Goal: Book appointment/travel/reservation

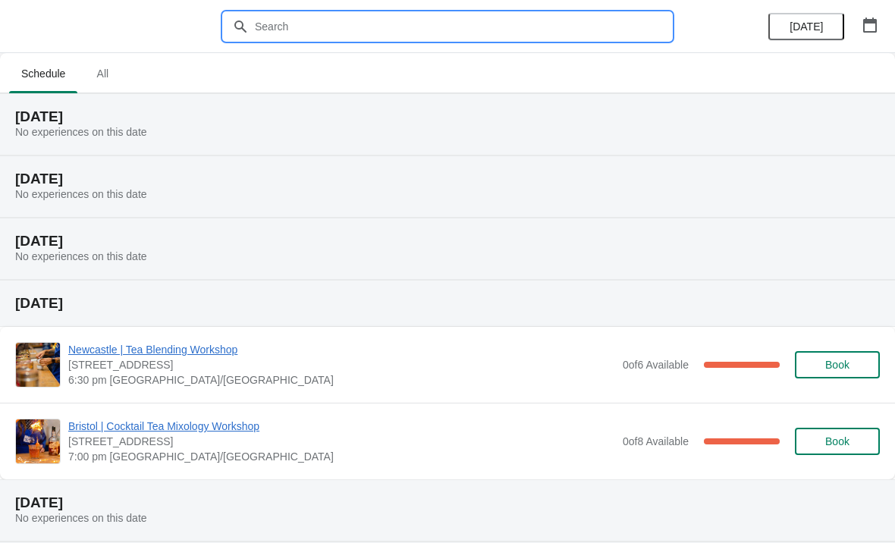
click at [417, 16] on input "text" at bounding box center [462, 26] width 417 height 27
type input "Lincoln"
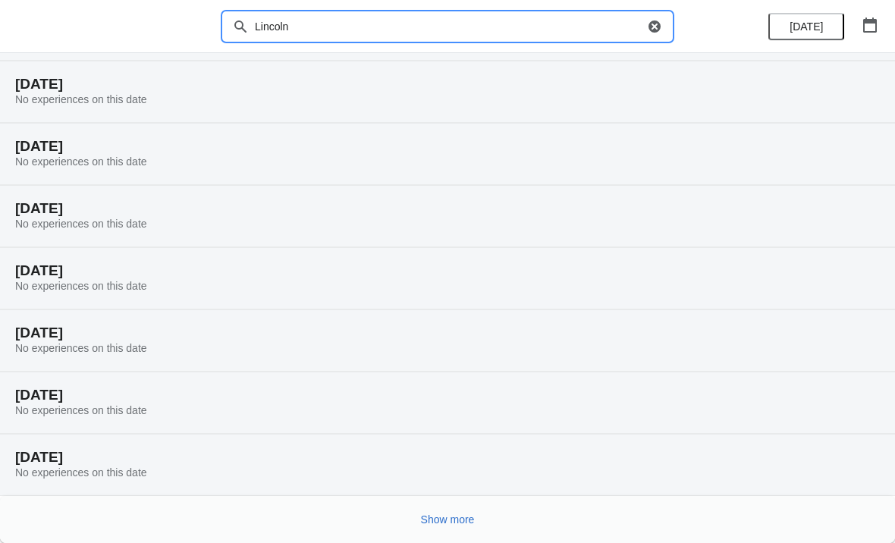
scroll to position [95, 0]
click at [721, 15] on h2 "[DATE]" at bounding box center [447, 21] width 865 height 15
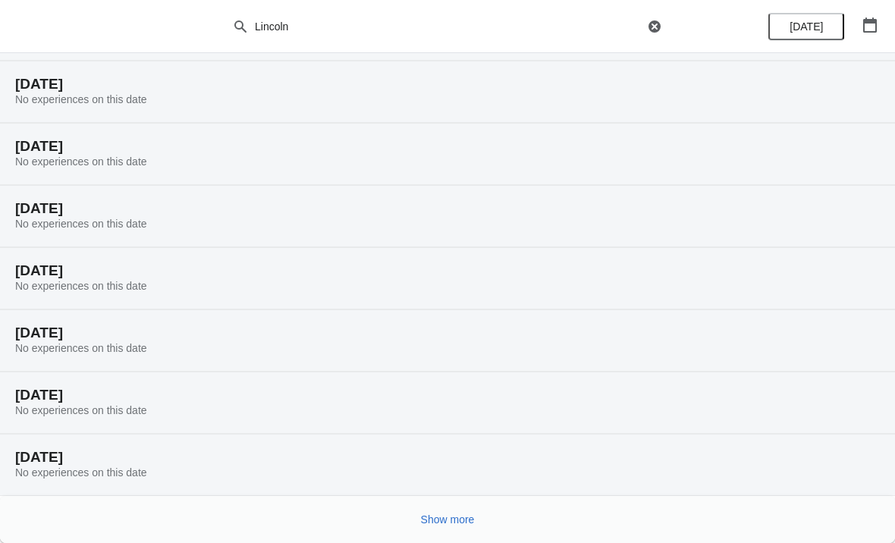
click at [443, 522] on span "Show more" at bounding box center [448, 520] width 54 height 12
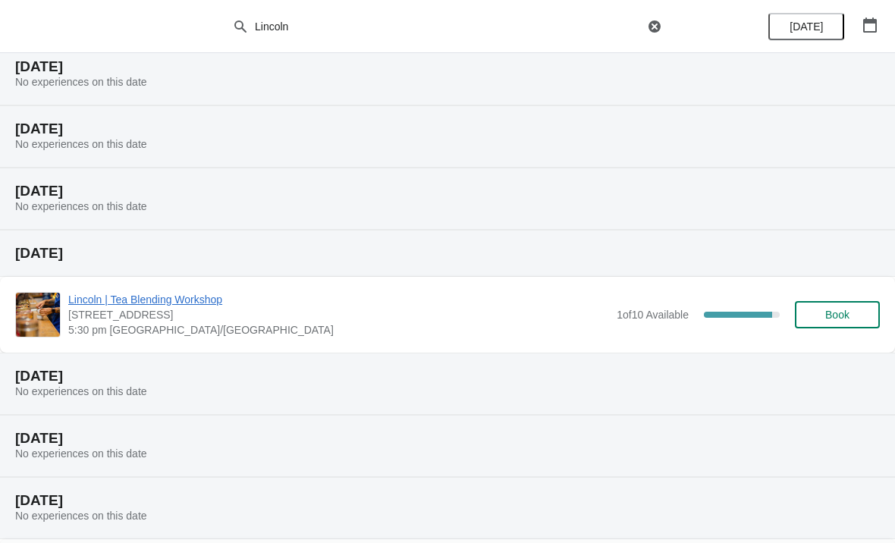
scroll to position [611, 0]
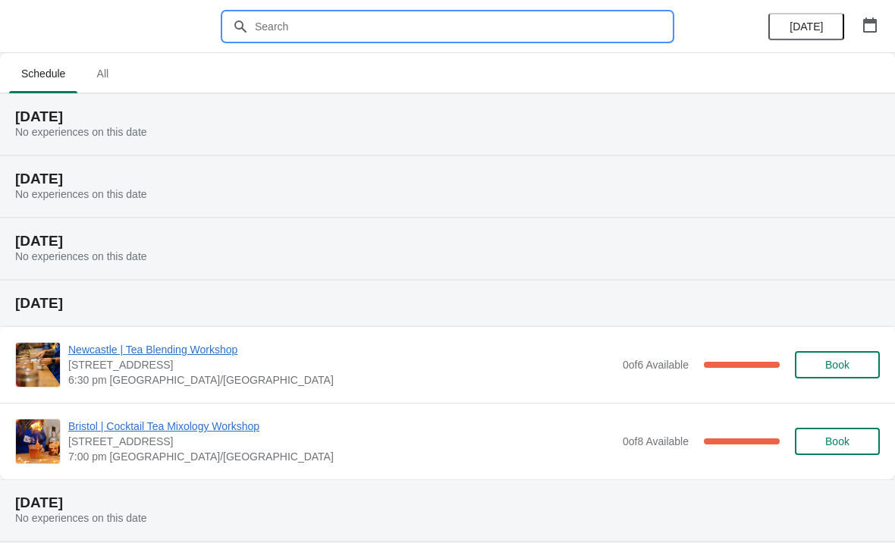
click at [310, 39] on input "text" at bounding box center [462, 26] width 417 height 27
type input "Lincoln"
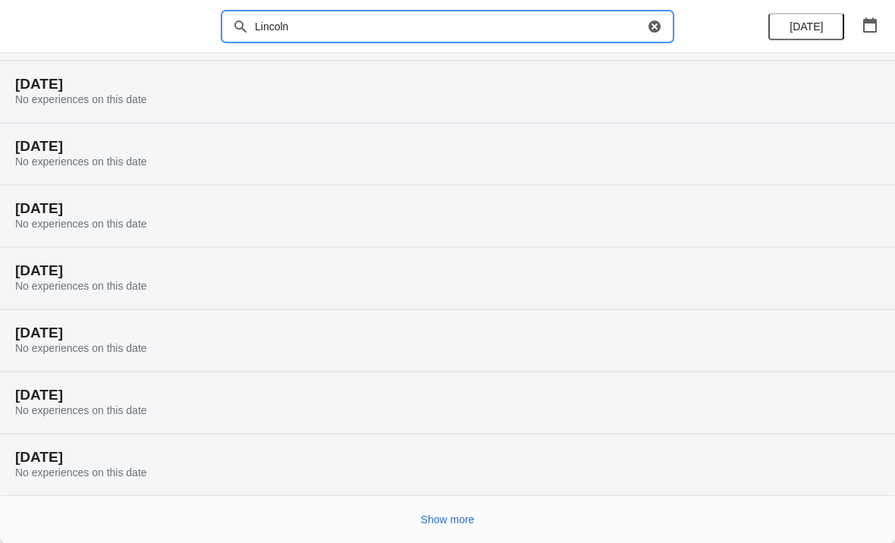
scroll to position [95, 0]
click at [722, 23] on h2 "[DATE]" at bounding box center [447, 21] width 865 height 15
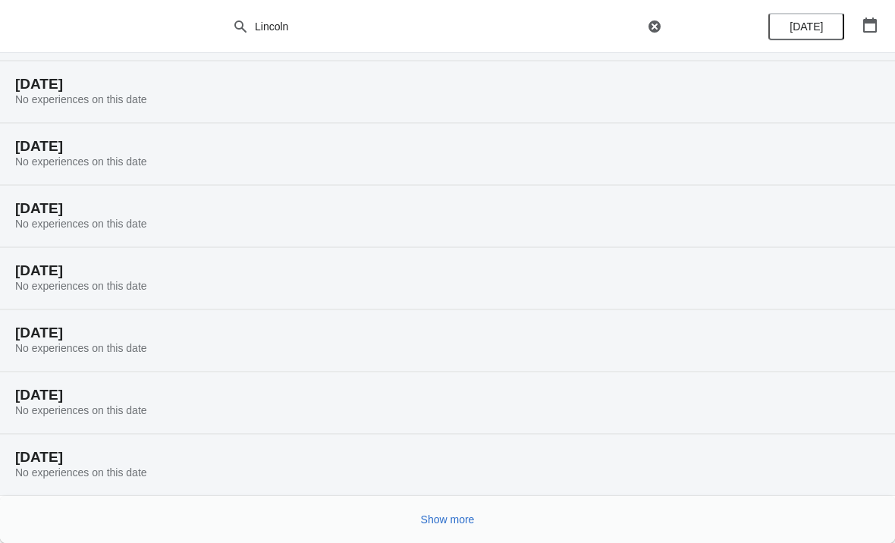
click at [464, 524] on span "Show more" at bounding box center [448, 520] width 54 height 12
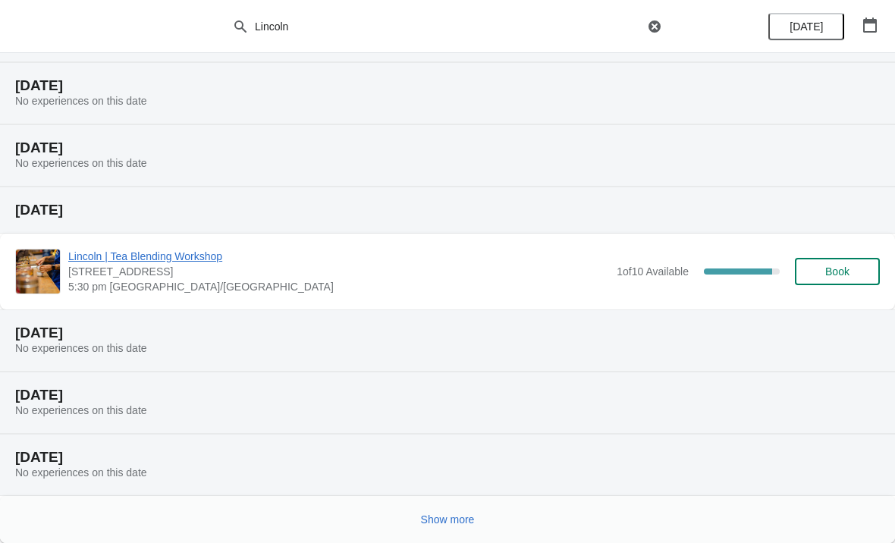
scroll to position [653, 0]
click at [442, 518] on span "Show more" at bounding box center [448, 520] width 54 height 12
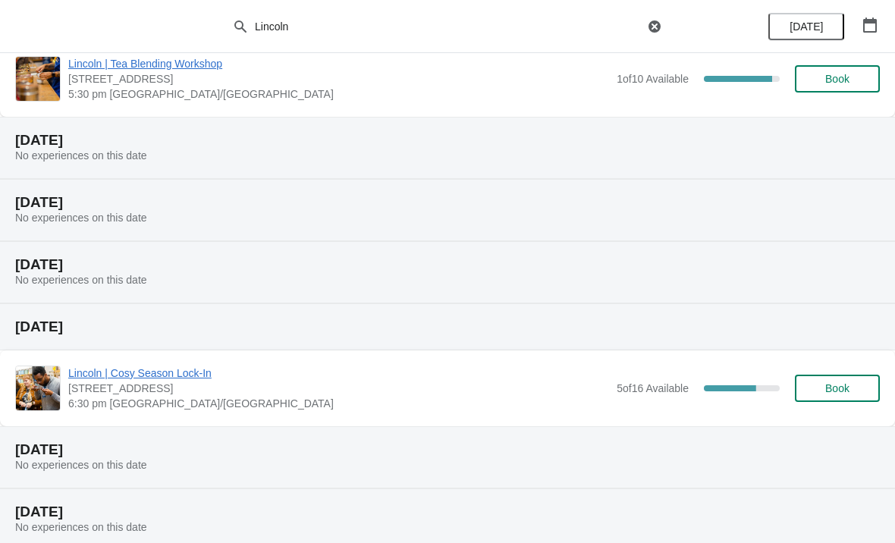
scroll to position [871, 0]
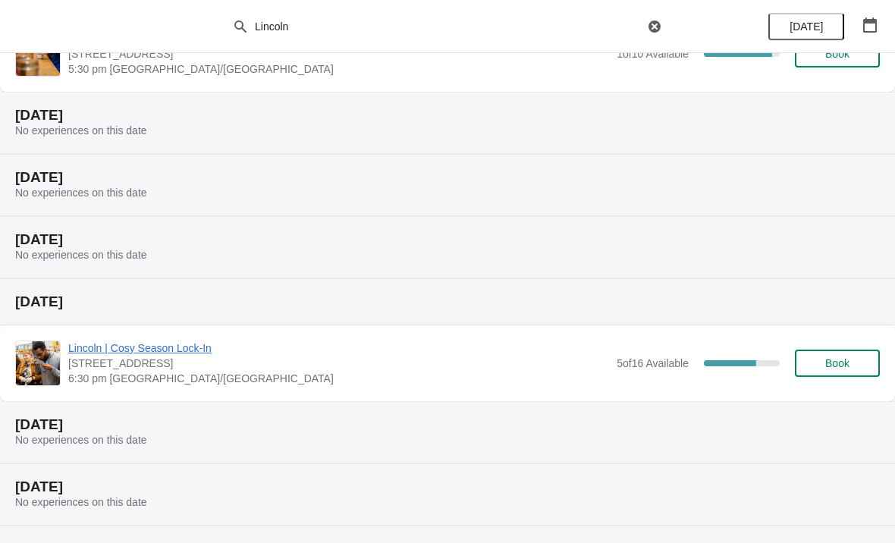
click at [829, 369] on span "Book" at bounding box center [838, 363] width 24 height 12
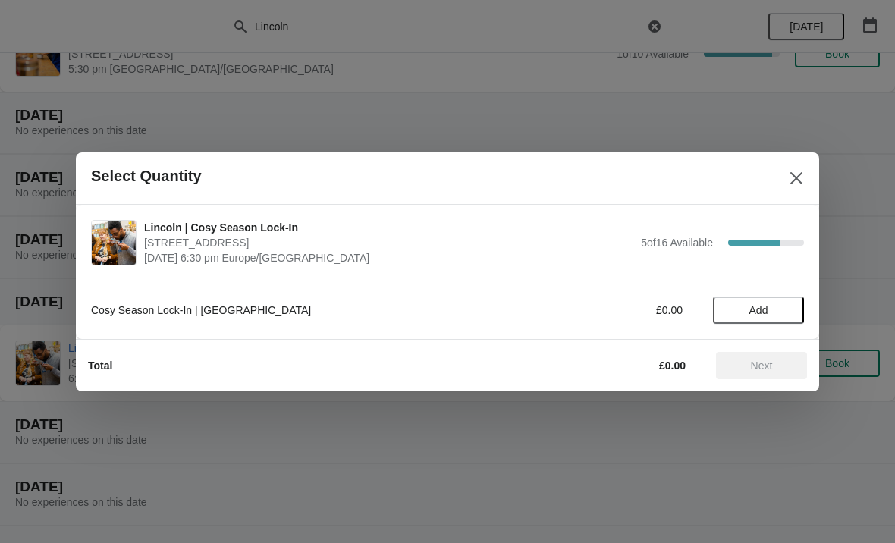
click at [765, 317] on button "Add" at bounding box center [758, 310] width 91 height 27
click at [786, 317] on icon at bounding box center [785, 310] width 16 height 16
click at [789, 313] on icon at bounding box center [785, 310] width 16 height 16
click at [776, 367] on span "Next" at bounding box center [762, 366] width 67 height 12
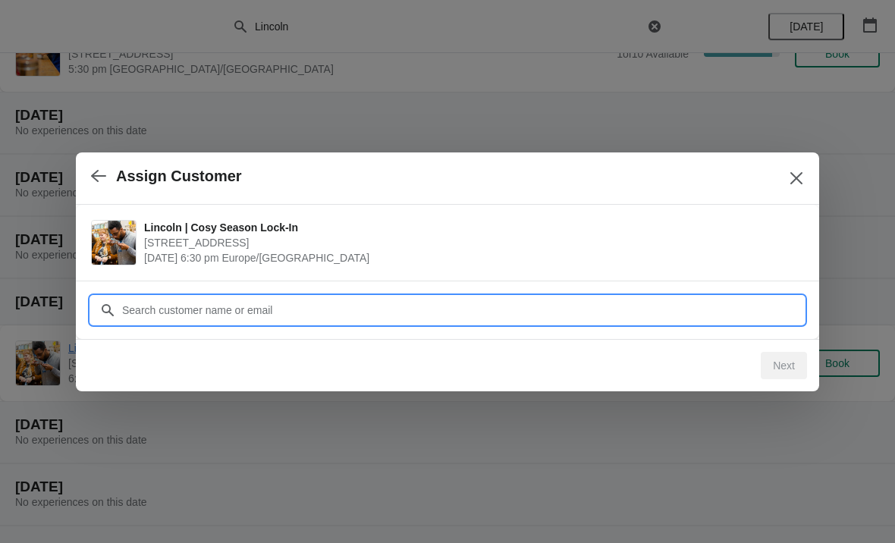
click at [301, 310] on input "Customer" at bounding box center [462, 310] width 683 height 27
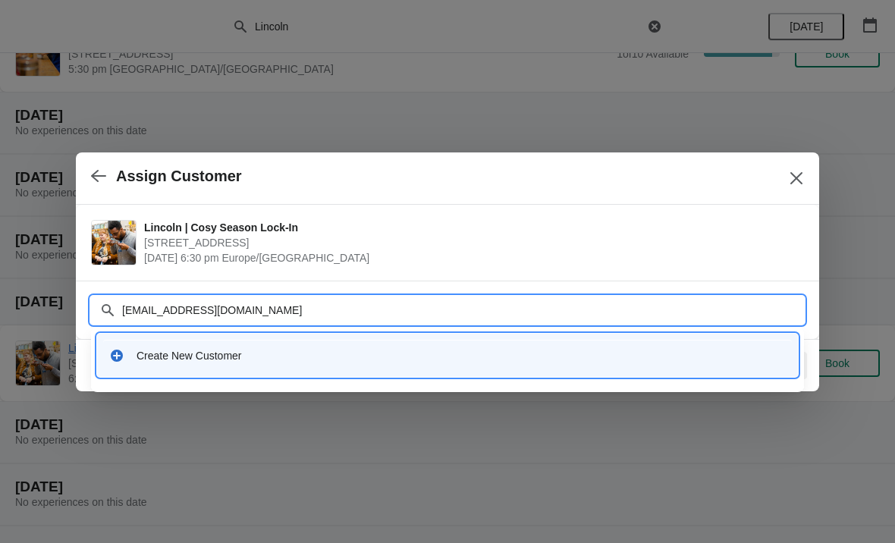
type input "[EMAIL_ADDRESS][DOMAIN_NAME]"
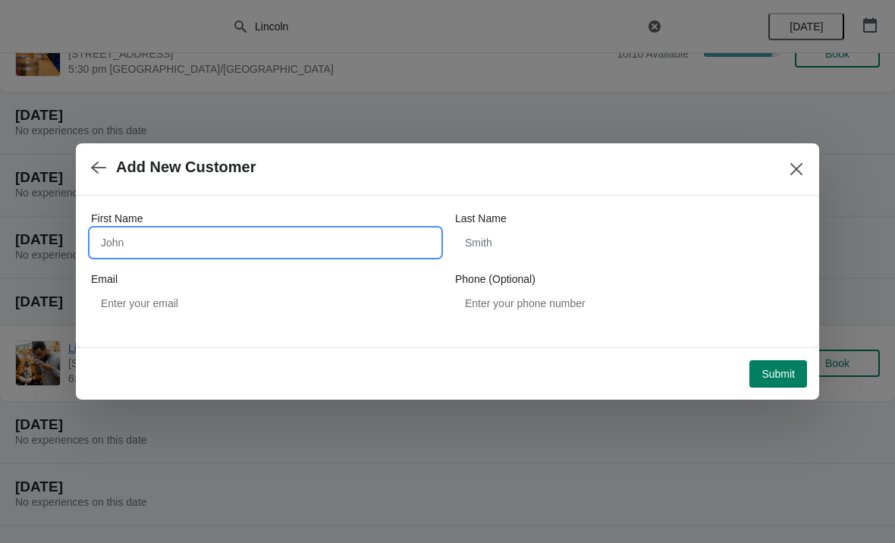
click at [244, 251] on input "First Name" at bounding box center [265, 242] width 349 height 27
type input "[PERSON_NAME]"
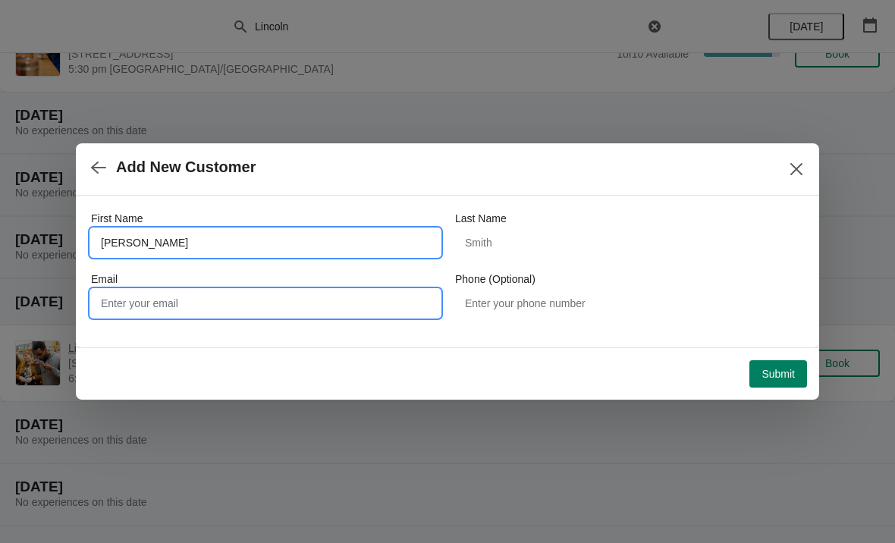
click at [296, 307] on input "Email" at bounding box center [265, 303] width 349 height 27
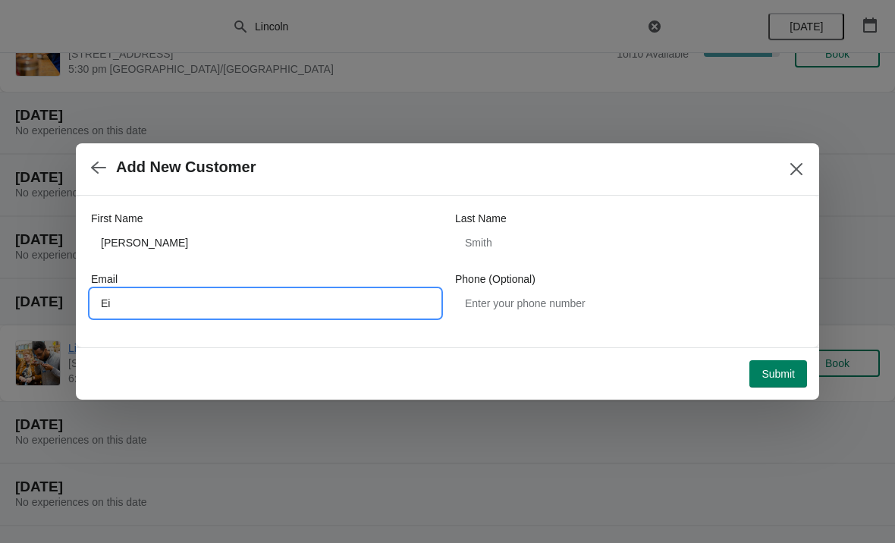
type input "E"
type input "[EMAIL_ADDRESS][DOMAIN_NAME]"
click at [584, 167] on span "Add New Customer" at bounding box center [429, 167] width 677 height 17
click at [266, 304] on input "[EMAIL_ADDRESS][DOMAIN_NAME]" at bounding box center [265, 303] width 349 height 27
click at [782, 375] on span "Submit" at bounding box center [778, 374] width 33 height 12
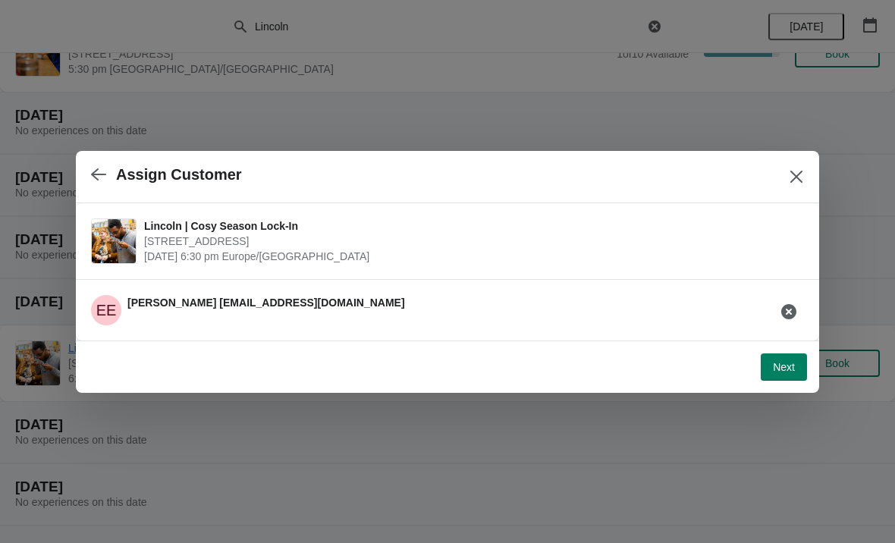
click at [779, 369] on span "Next" at bounding box center [784, 367] width 22 height 12
select select "No"
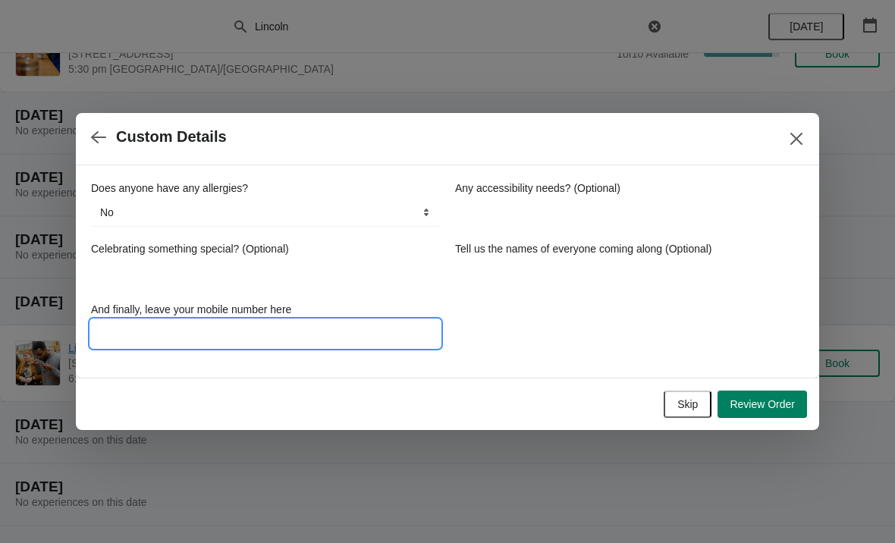
click at [255, 334] on input "And finally, leave your mobile number here" at bounding box center [265, 333] width 349 height 27
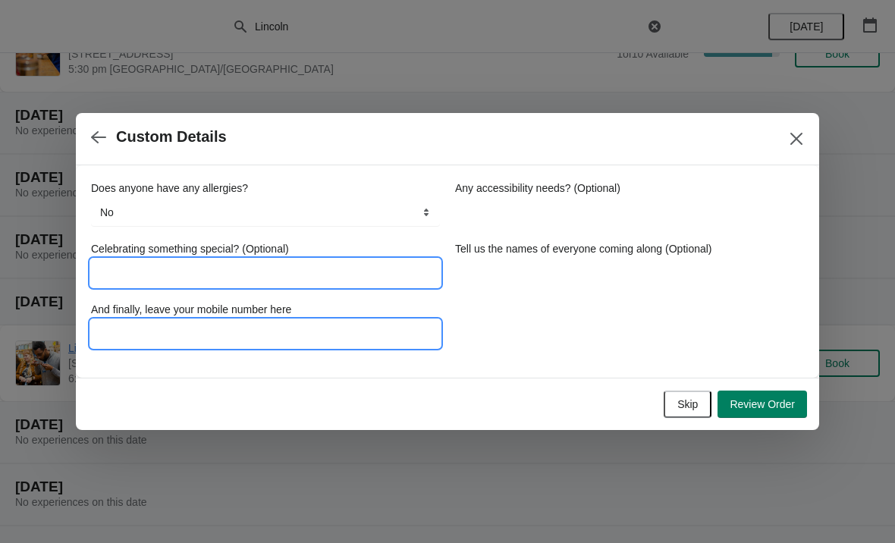
click at [270, 281] on input "Celebrating something special? (Optional)" at bounding box center [265, 273] width 349 height 27
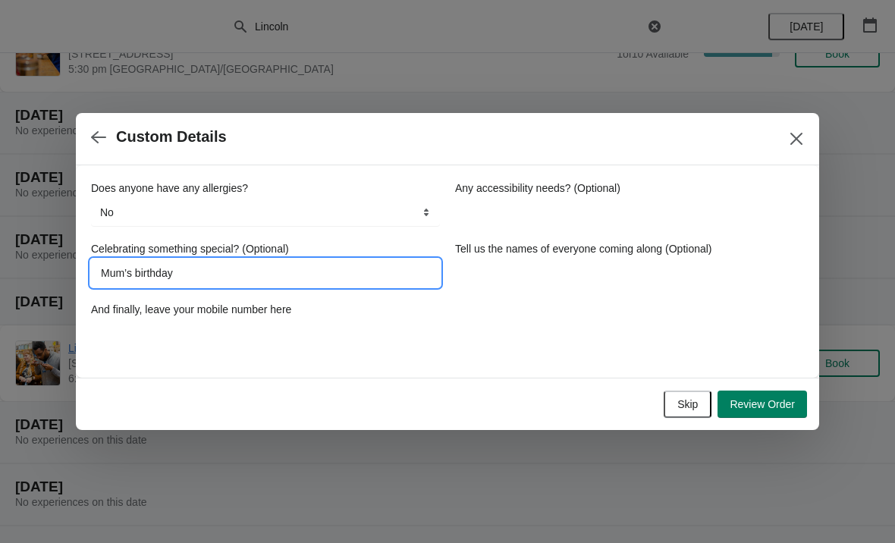
type input "Mum’s birthday"
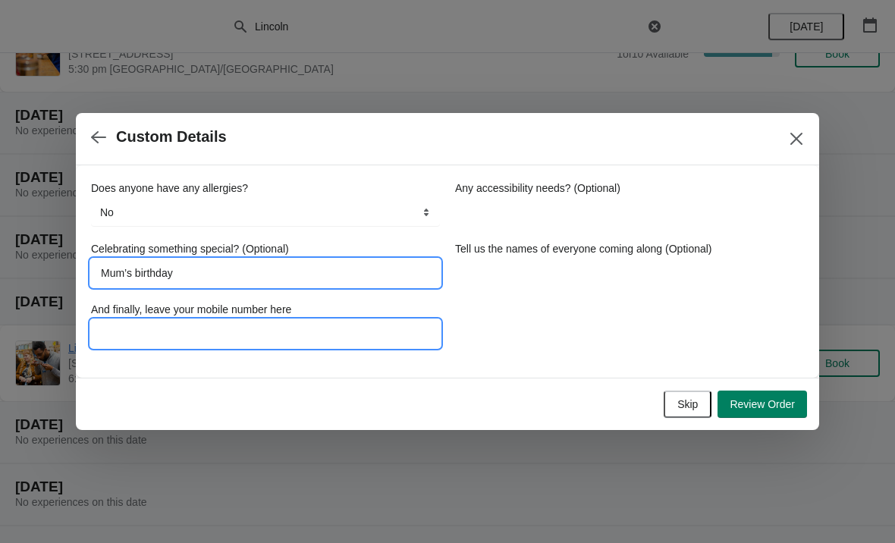
click at [214, 342] on input "And finally, leave your mobile number here" at bounding box center [265, 333] width 349 height 27
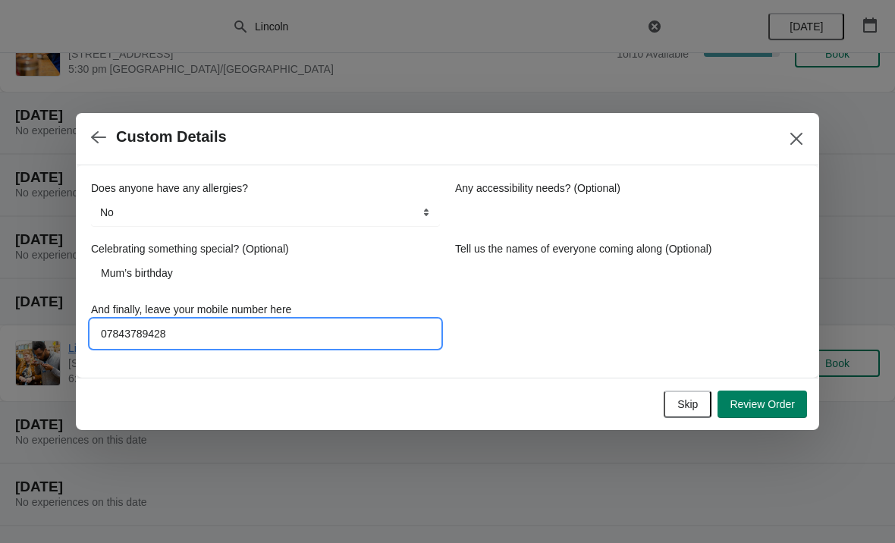
type input "07843789428"
click at [665, 341] on div "Does anyone have any allergies? No Yes, nuts Yes, wheat Yes, other No Any acces…" at bounding box center [447, 264] width 713 height 167
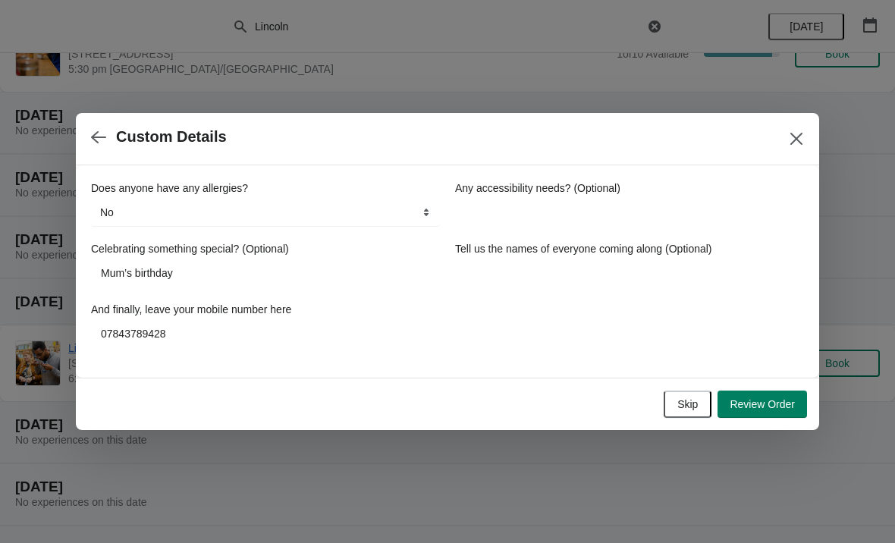
click at [770, 404] on span "Review Order" at bounding box center [762, 404] width 65 height 12
